Goal: Task Accomplishment & Management: Complete application form

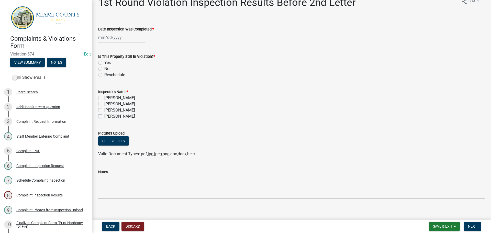
scroll to position [15, 0]
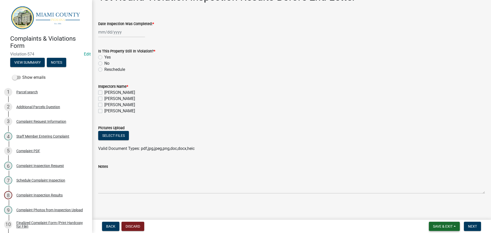
click at [439, 228] on span "Save & Exit" at bounding box center [443, 226] width 20 height 4
click at [441, 214] on button "Save & Exit" at bounding box center [439, 213] width 41 height 12
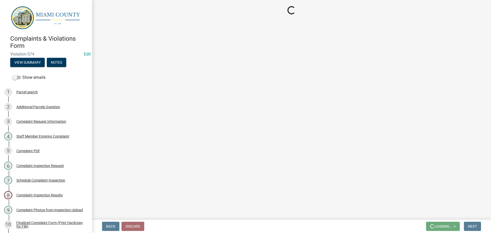
scroll to position [0, 0]
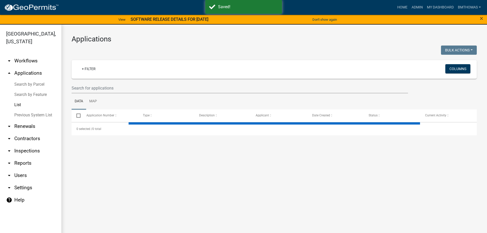
select select "3: 100"
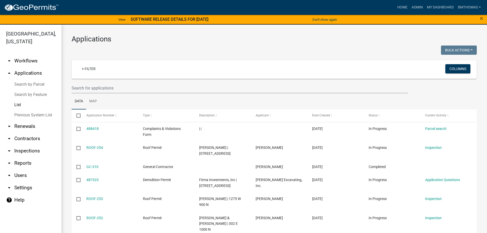
click at [484, 17] on div "×" at bounding box center [467, 19] width 41 height 11
click at [482, 17] on span "×" at bounding box center [481, 18] width 3 height 7
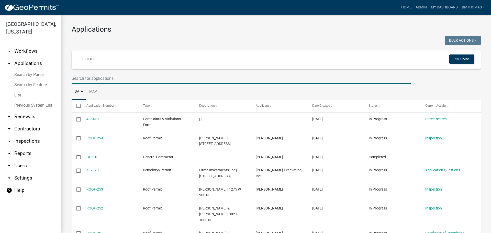
click at [116, 77] on input "text" at bounding box center [242, 78] width 340 height 10
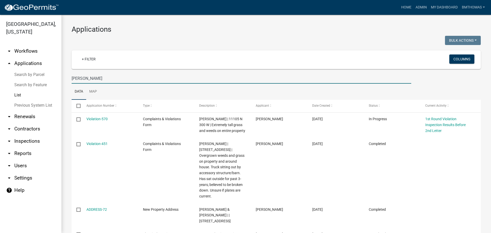
drag, startPoint x: 100, startPoint y: 79, endPoint x: 60, endPoint y: 80, distance: 39.9
click at [60, 80] on div "[GEOGRAPHIC_DATA], [US_STATE] arrow_drop_down Workflows List arrow_drop_up Appl…" at bounding box center [245, 124] width 491 height 218
click at [89, 82] on input "[PERSON_NAME]" at bounding box center [242, 78] width 340 height 10
type input "m"
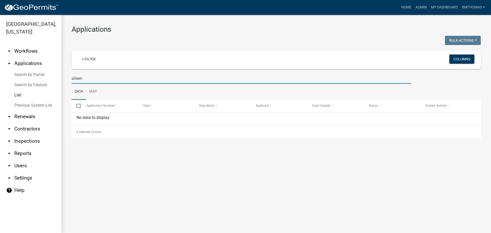
click at [80, 80] on input "alleen" at bounding box center [242, 78] width 340 height 10
type input "[PERSON_NAME]"
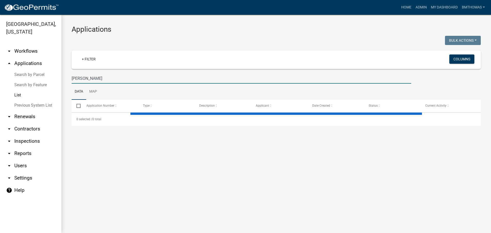
select select "3: 100"
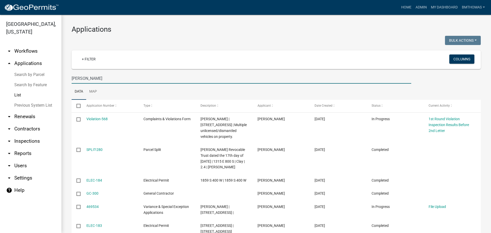
type input "[PERSON_NAME]"
click at [27, 135] on link "arrow_drop_down Inspections" at bounding box center [30, 141] width 61 height 12
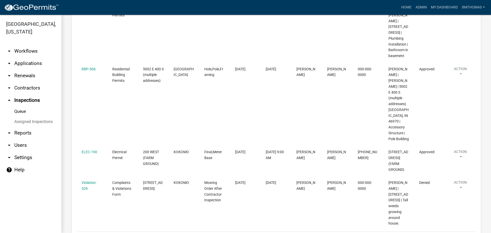
scroll to position [395, 0]
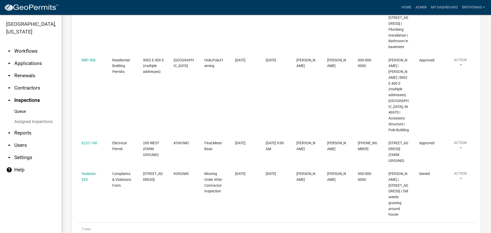
click at [42, 117] on link "Assigned Inspections" at bounding box center [30, 122] width 61 height 10
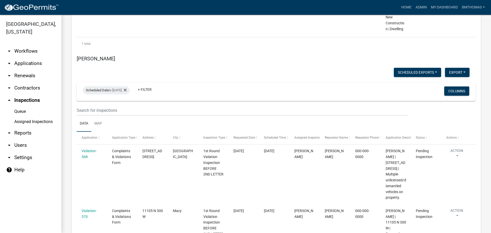
scroll to position [3163, 0]
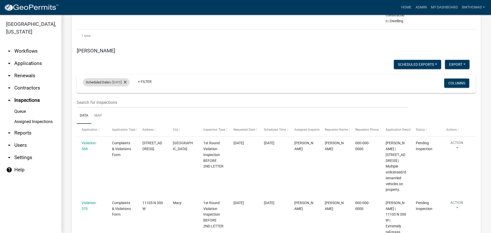
click at [116, 78] on div "Scheduled Date is [DATE]" at bounding box center [106, 82] width 47 height 8
click at [129, 41] on div "is [DATE] range Done" at bounding box center [111, 48] width 42 height 36
click at [124, 42] on input "[DATE]" at bounding box center [111, 43] width 36 height 10
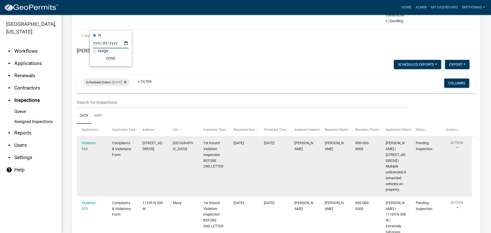
scroll to position [3054, 0]
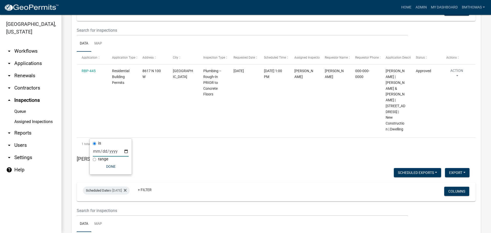
click at [125, 151] on input "[DATE]" at bounding box center [111, 151] width 36 height 10
click at [126, 151] on input "[DATE]" at bounding box center [111, 151] width 36 height 10
click at [126, 152] on input "[DATE]" at bounding box center [111, 151] width 36 height 10
click at [127, 151] on input "[DATE]" at bounding box center [111, 151] width 36 height 10
type input "[DATE]"
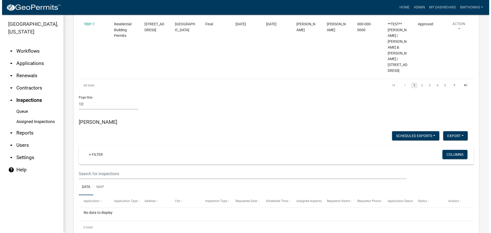
scroll to position [2790, 0]
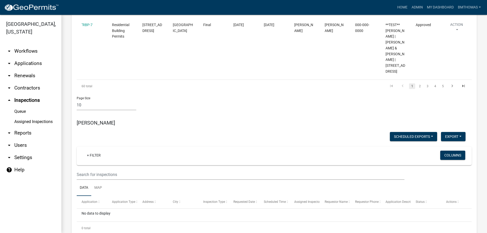
click at [19, 57] on link "arrow_drop_down Applications" at bounding box center [30, 63] width 61 height 12
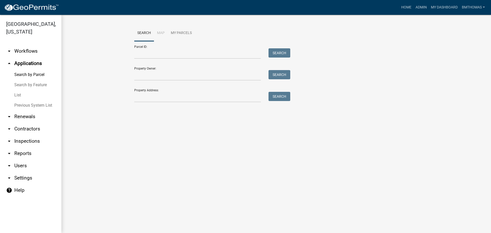
click at [19, 90] on link "List" at bounding box center [30, 95] width 61 height 10
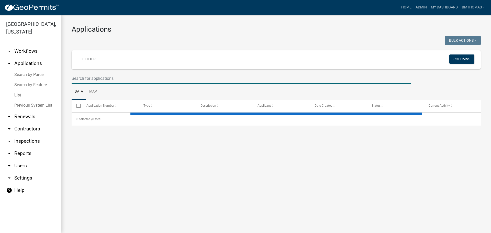
click at [88, 80] on input "text" at bounding box center [242, 78] width 340 height 10
select select "3: 100"
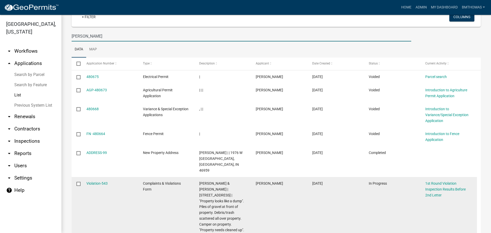
scroll to position [51, 0]
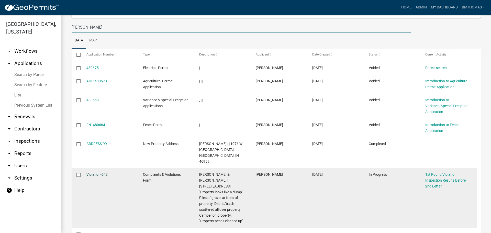
type input "[PERSON_NAME]"
click at [102, 172] on link "Violation-543" at bounding box center [96, 174] width 21 height 4
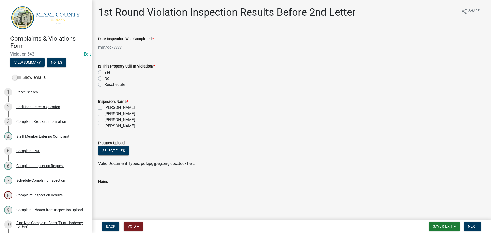
click at [130, 50] on div at bounding box center [121, 47] width 47 height 10
select select "10"
select select "2025"
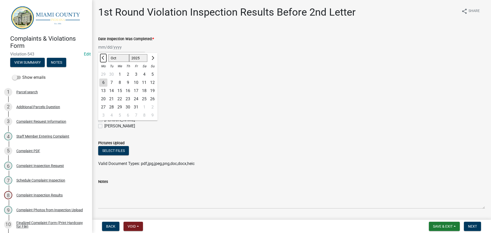
click at [104, 60] on button "Previous month" at bounding box center [103, 58] width 6 height 8
select select "9"
click at [111, 74] on div "2" at bounding box center [111, 74] width 8 height 8
type input "[DATE]"
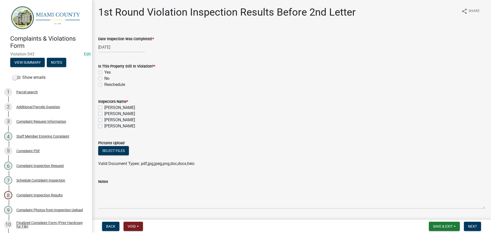
click at [104, 78] on label "No" at bounding box center [106, 78] width 5 height 6
click at [104, 78] on input "No" at bounding box center [105, 76] width 3 height 3
radio input "true"
click at [104, 120] on label "[PERSON_NAME]" at bounding box center [119, 120] width 31 height 6
click at [104, 120] on input "[PERSON_NAME]" at bounding box center [105, 118] width 3 height 3
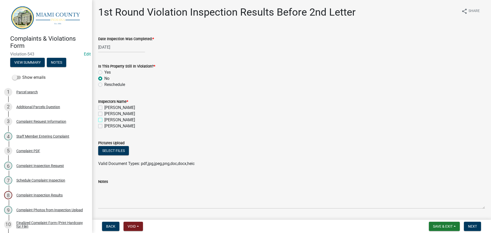
checkbox input "true"
checkbox input "false"
checkbox input "true"
checkbox input "false"
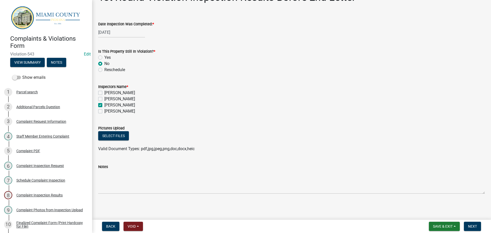
scroll to position [15, 0]
click at [473, 223] on button "Next" at bounding box center [472, 226] width 17 height 9
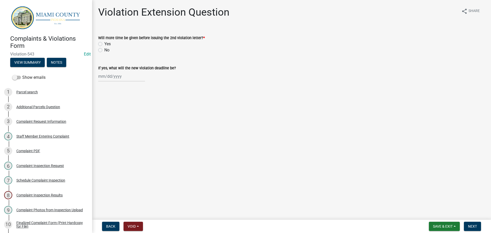
click at [104, 50] on label "No" at bounding box center [106, 50] width 5 height 6
click at [104, 50] on input "No" at bounding box center [105, 48] width 3 height 3
radio input "true"
click at [471, 224] on span "Next" at bounding box center [472, 226] width 9 height 4
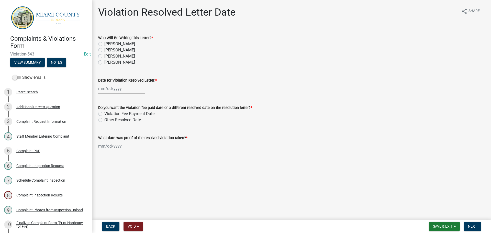
click at [104, 56] on label "[PERSON_NAME]" at bounding box center [119, 56] width 31 height 6
click at [104, 56] on input "[PERSON_NAME]" at bounding box center [105, 54] width 3 height 3
radio input "true"
click at [111, 86] on div at bounding box center [121, 88] width 47 height 10
select select "10"
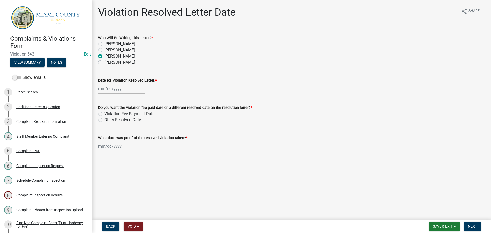
select select "2025"
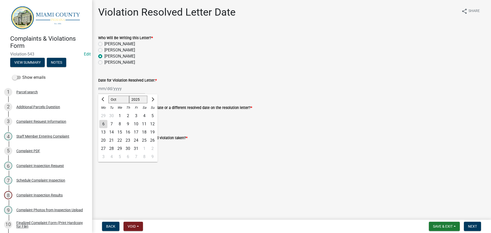
click at [106, 125] on div "6" at bounding box center [103, 124] width 8 height 8
type input "[DATE]"
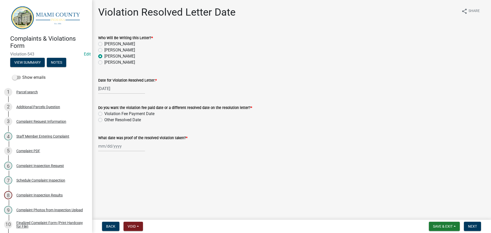
click at [104, 120] on label "Other Resolved Date" at bounding box center [122, 120] width 37 height 6
click at [104, 120] on input "Other Resolved Date" at bounding box center [105, 118] width 3 height 3
radio input "true"
click at [111, 146] on div at bounding box center [121, 146] width 47 height 10
select select "10"
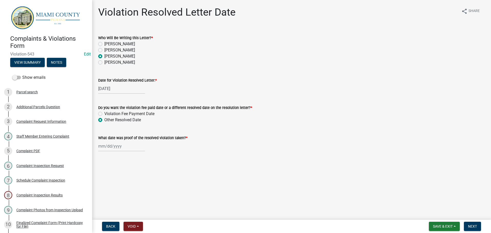
select select "2025"
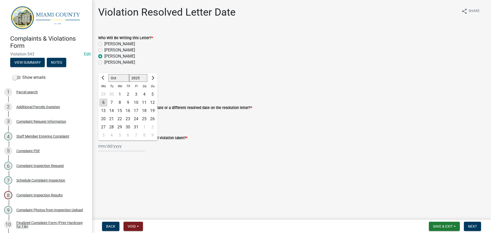
click at [103, 106] on div "6" at bounding box center [103, 103] width 8 height 8
type input "[DATE]"
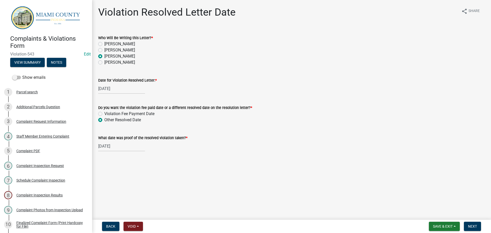
click at [119, 142] on div "[DATE]" at bounding box center [121, 146] width 47 height 10
select select "10"
select select "2025"
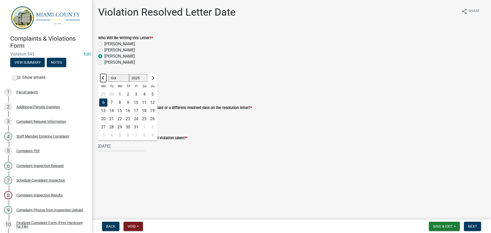
click at [104, 81] on button "Previous month" at bounding box center [103, 78] width 6 height 8
select select "9"
click at [112, 93] on div "2" at bounding box center [111, 94] width 8 height 8
type input "[DATE]"
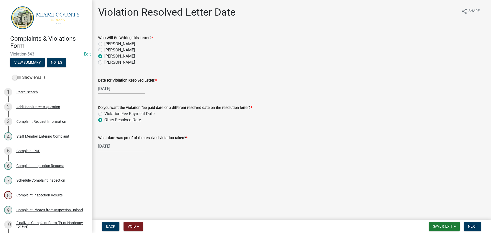
click at [205, 168] on main "Violation Resolved Letter Date share Share Who Will Be Writing this Letter? * […" at bounding box center [291, 109] width 399 height 218
click at [471, 223] on button "Next" at bounding box center [472, 226] width 17 height 9
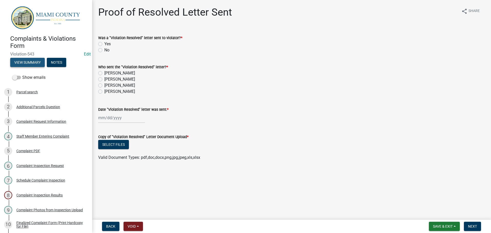
click at [33, 58] on button "View Summary" at bounding box center [27, 62] width 35 height 9
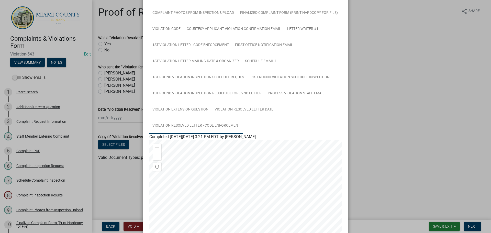
click at [204, 126] on link "Violation Resolved Letter - Code Enforcement" at bounding box center [196, 126] width 94 height 16
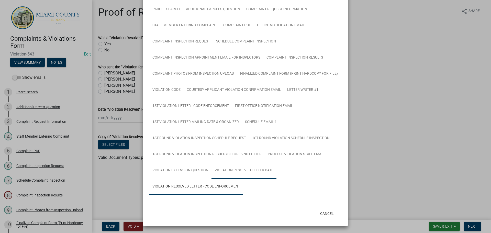
scroll to position [45, 0]
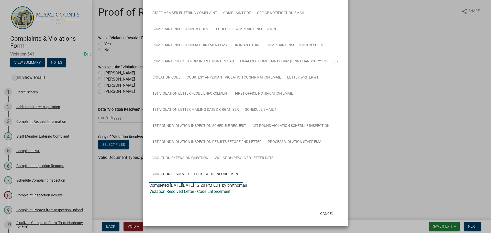
click at [213, 192] on link "Violation Resolved Letter - Code Enforcement" at bounding box center [189, 191] width 81 height 5
